Goal: Information Seeking & Learning: Understand process/instructions

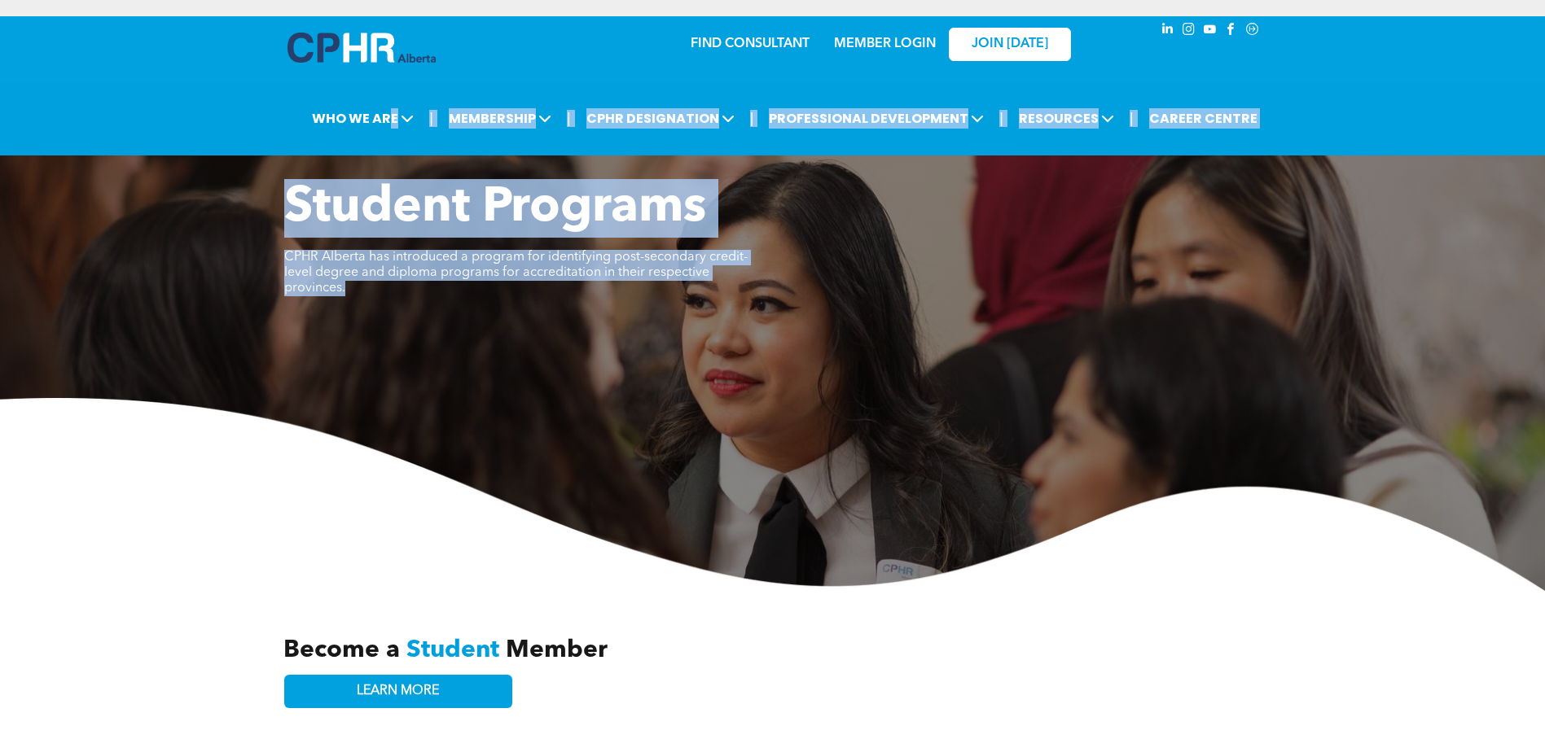
drag, startPoint x: 395, startPoint y: 112, endPoint x: 651, endPoint y: 528, distance: 489.1
click at [634, 532] on img at bounding box center [772, 494] width 1545 height 193
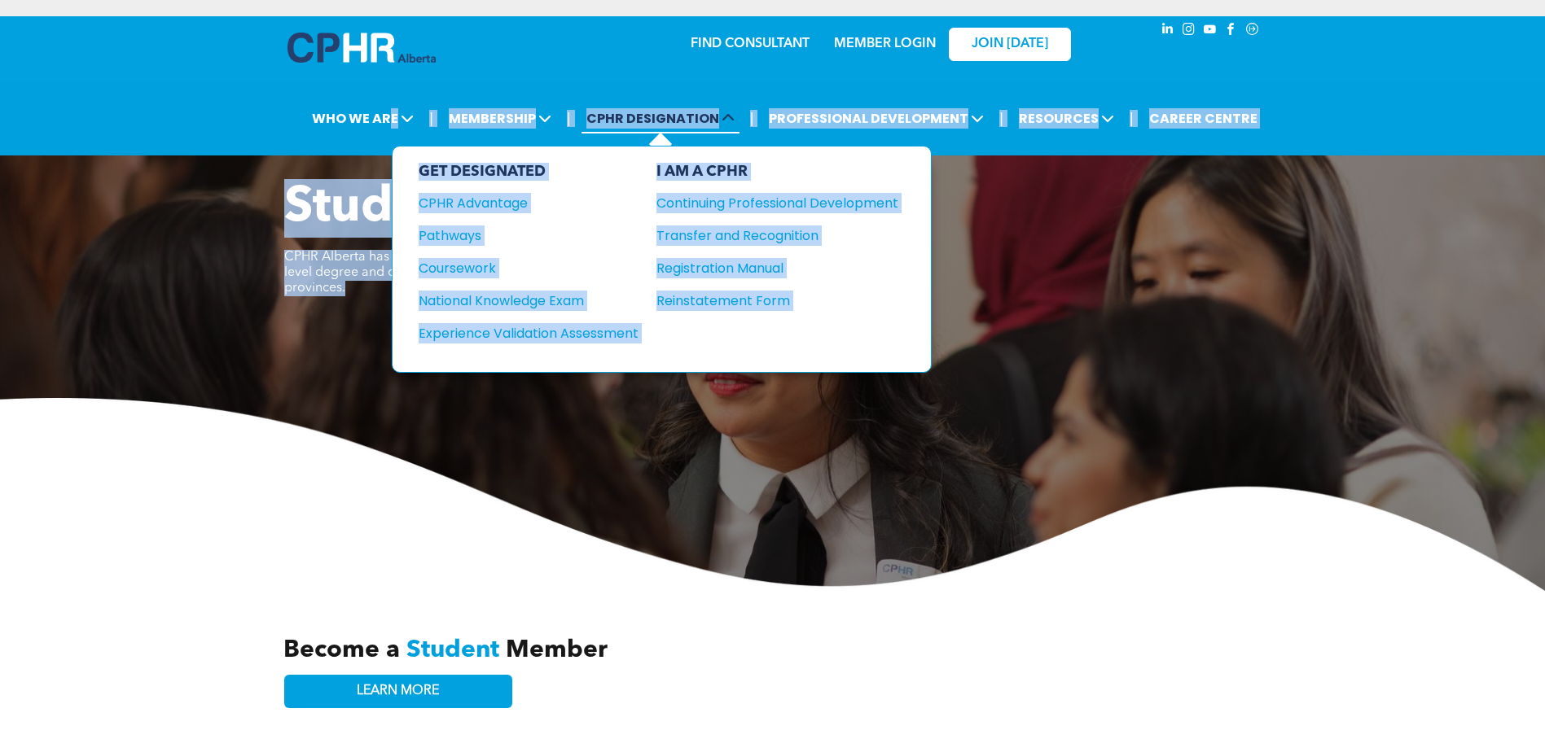
click at [673, 125] on span "CPHR DESIGNATION" at bounding box center [660, 118] width 158 height 30
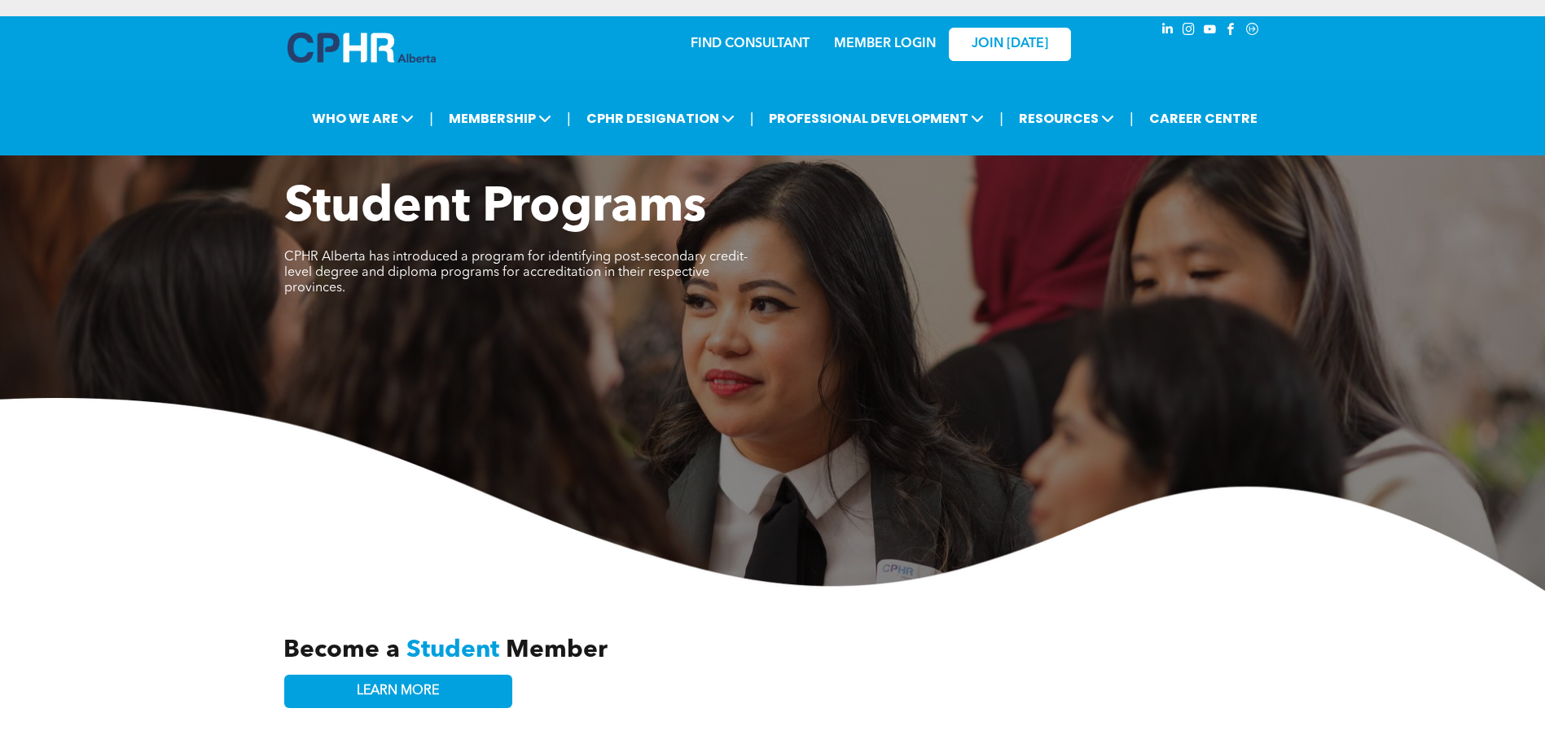
click at [138, 333] on div "Student Programs CPHR Alberta has introduced a program for identifying post-sec…" at bounding box center [772, 385] width 1545 height 412
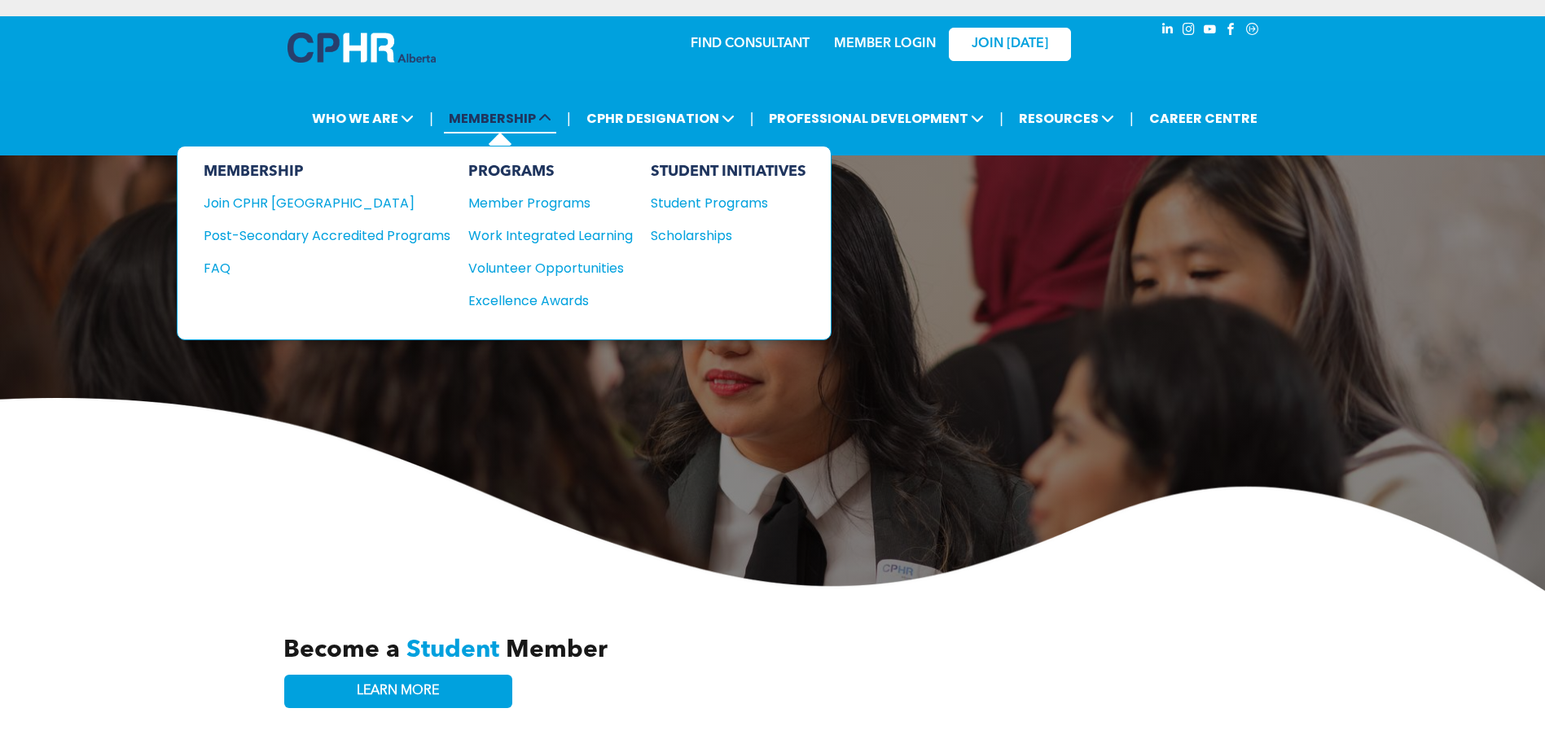
click at [549, 121] on icon at bounding box center [544, 118] width 13 height 13
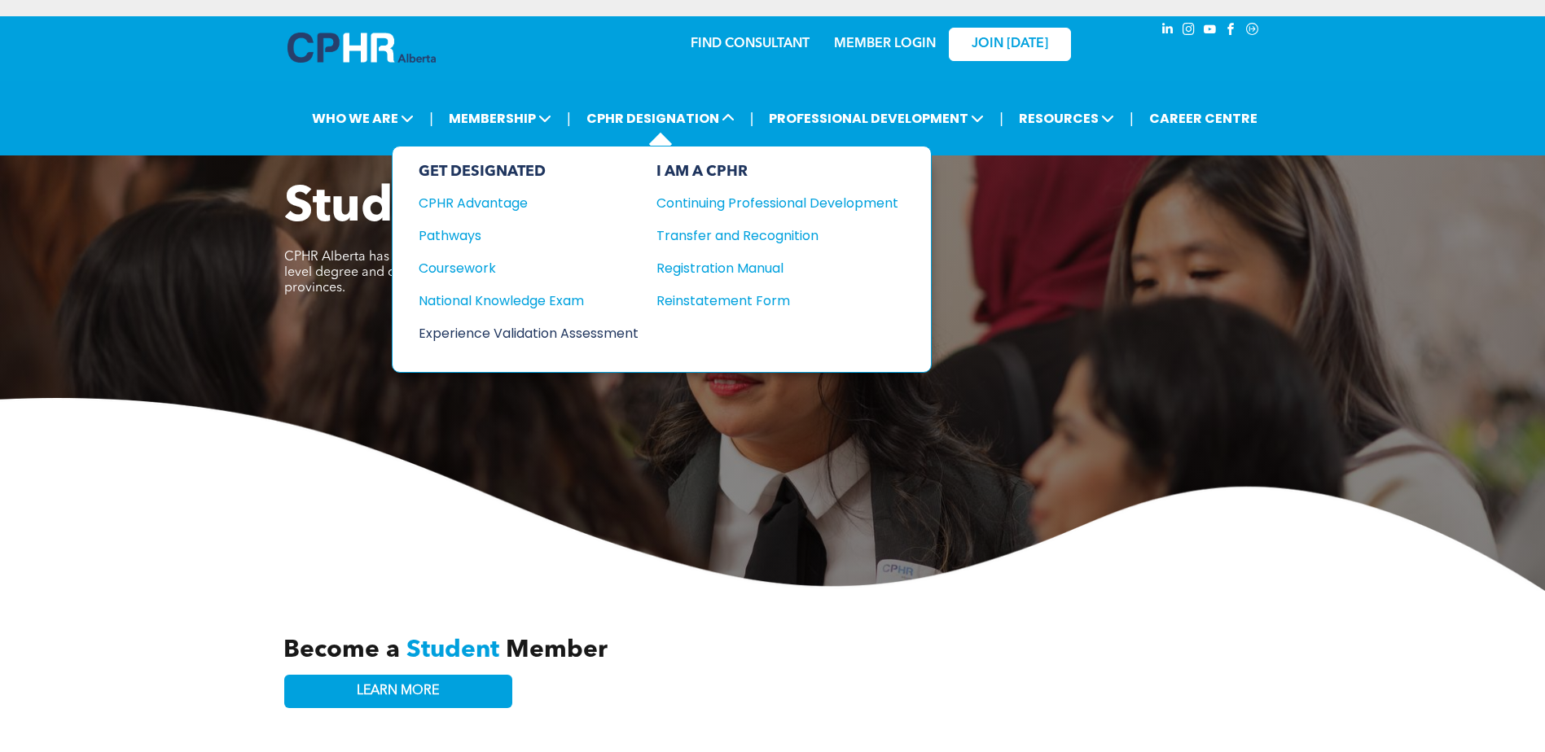
click at [568, 339] on div "Experience Validation Assessment" at bounding box center [518, 333] width 198 height 20
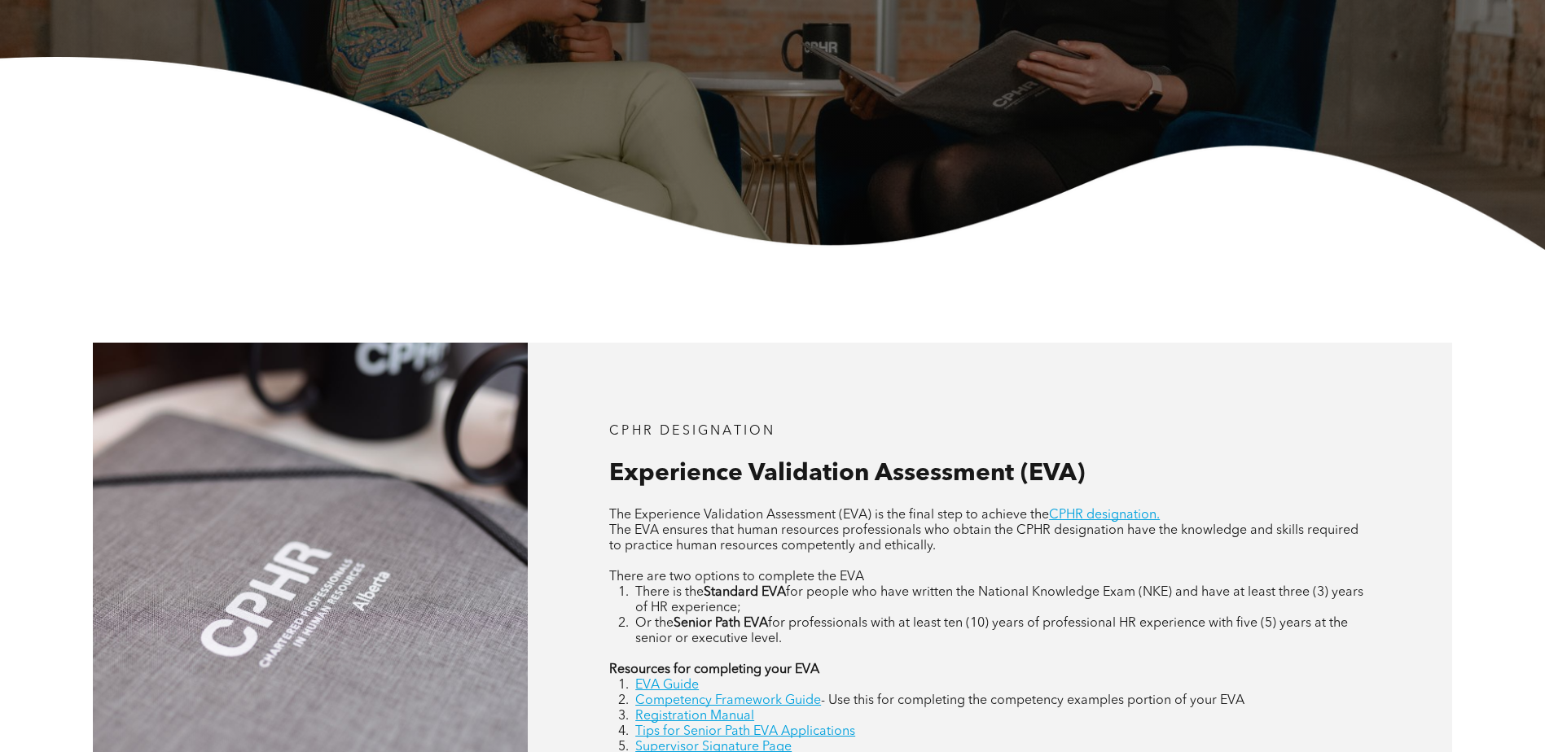
scroll to position [489, 0]
